Goal: Task Accomplishment & Management: Manage account settings

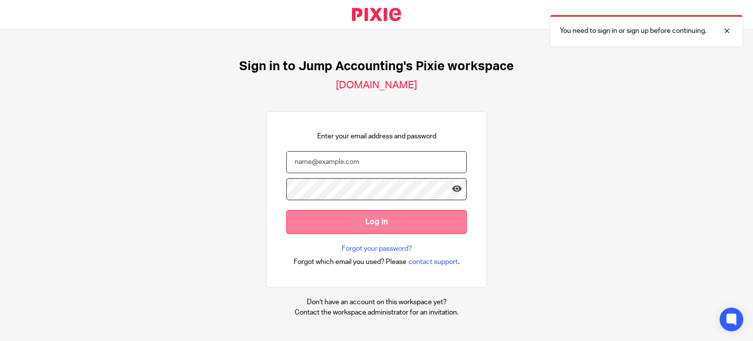
type input "[PERSON_NAME][EMAIL_ADDRESS][DOMAIN_NAME]"
click at [368, 222] on input "Log in" at bounding box center [376, 222] width 180 height 24
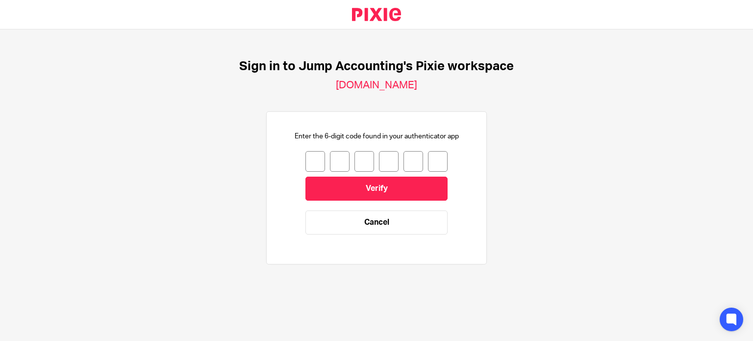
click at [305, 155] on input "number" at bounding box center [315, 161] width 20 height 21
click at [367, 222] on link "Cancel" at bounding box center [376, 222] width 142 height 24
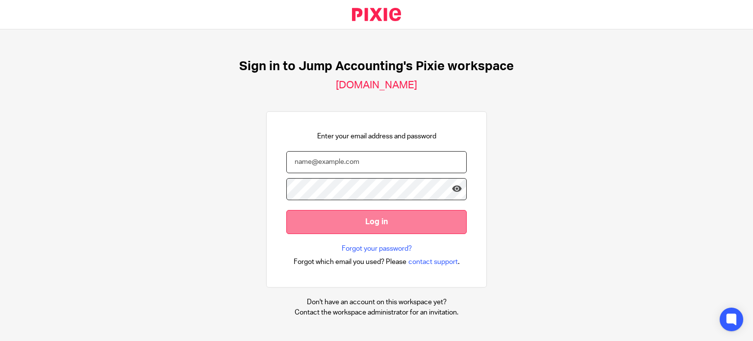
type input "julien@jumpaccounting.co.uk"
click at [363, 221] on input "Log in" at bounding box center [376, 222] width 180 height 24
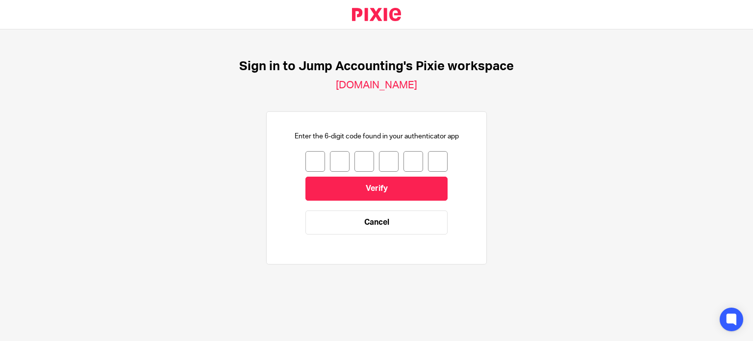
click at [308, 158] on input "number" at bounding box center [315, 161] width 20 height 21
click at [355, 233] on link "Cancel" at bounding box center [376, 222] width 142 height 24
